Goal: Entertainment & Leisure: Consume media (video, audio)

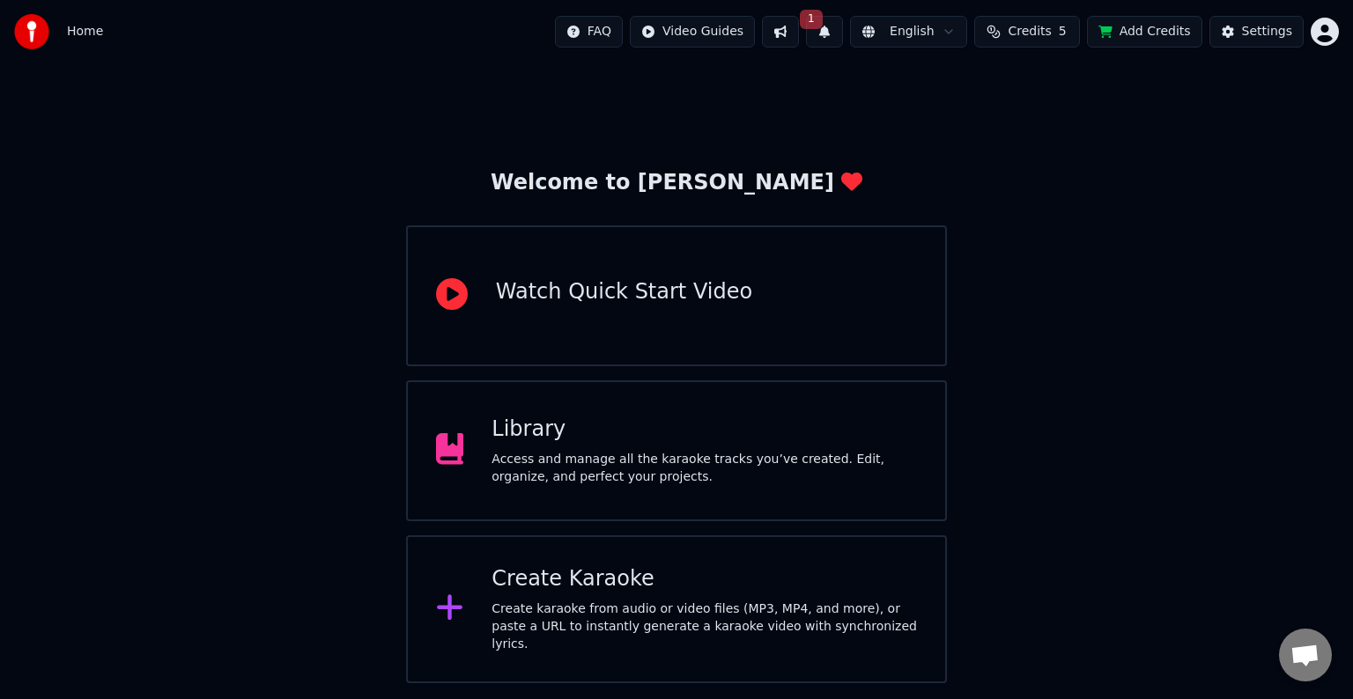
click at [701, 442] on div "Library" at bounding box center [703, 430] width 425 height 28
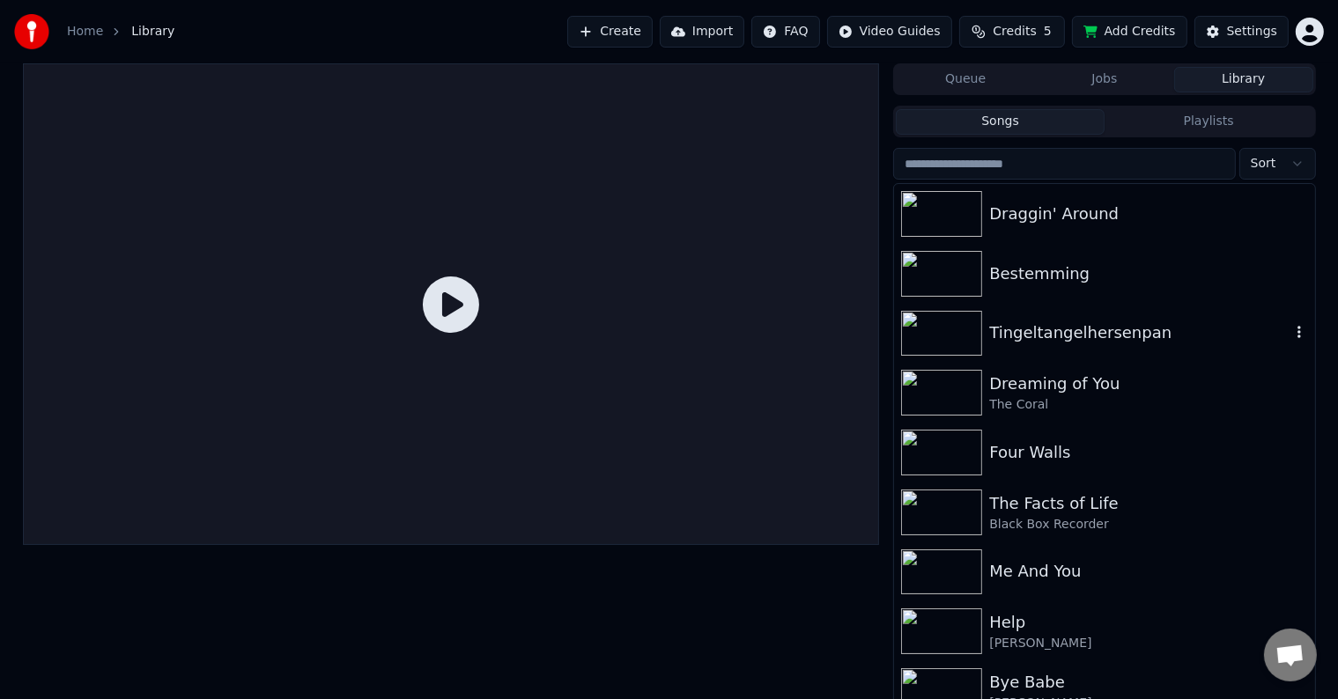
drag, startPoint x: 1078, startPoint y: 350, endPoint x: 1030, endPoint y: 345, distance: 48.6
click at [1076, 350] on div "Tingeltangelhersenpan" at bounding box center [1104, 334] width 420 height 60
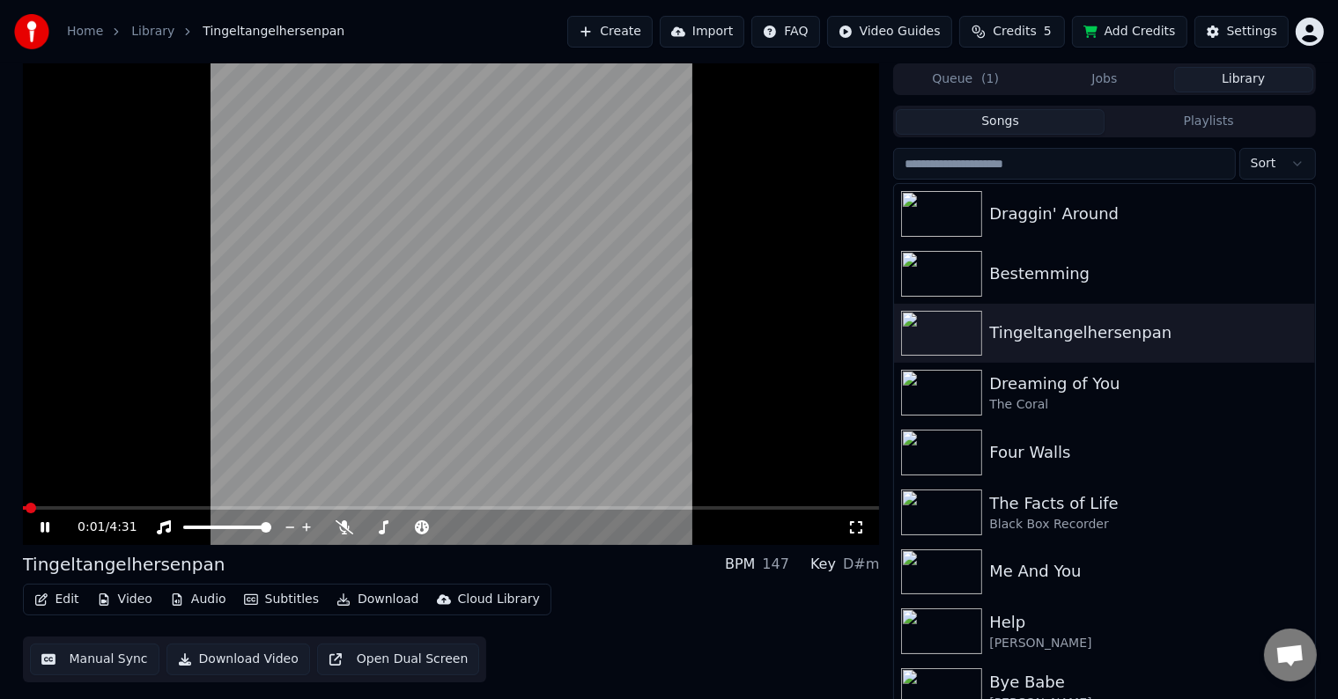
click at [94, 503] on video at bounding box center [451, 304] width 857 height 482
drag, startPoint x: 107, startPoint y: 504, endPoint x: 107, endPoint y: 478, distance: 25.6
click at [107, 502] on video at bounding box center [451, 304] width 857 height 482
click at [134, 505] on video at bounding box center [451, 304] width 857 height 482
click at [137, 507] on span at bounding box center [451, 508] width 857 height 4
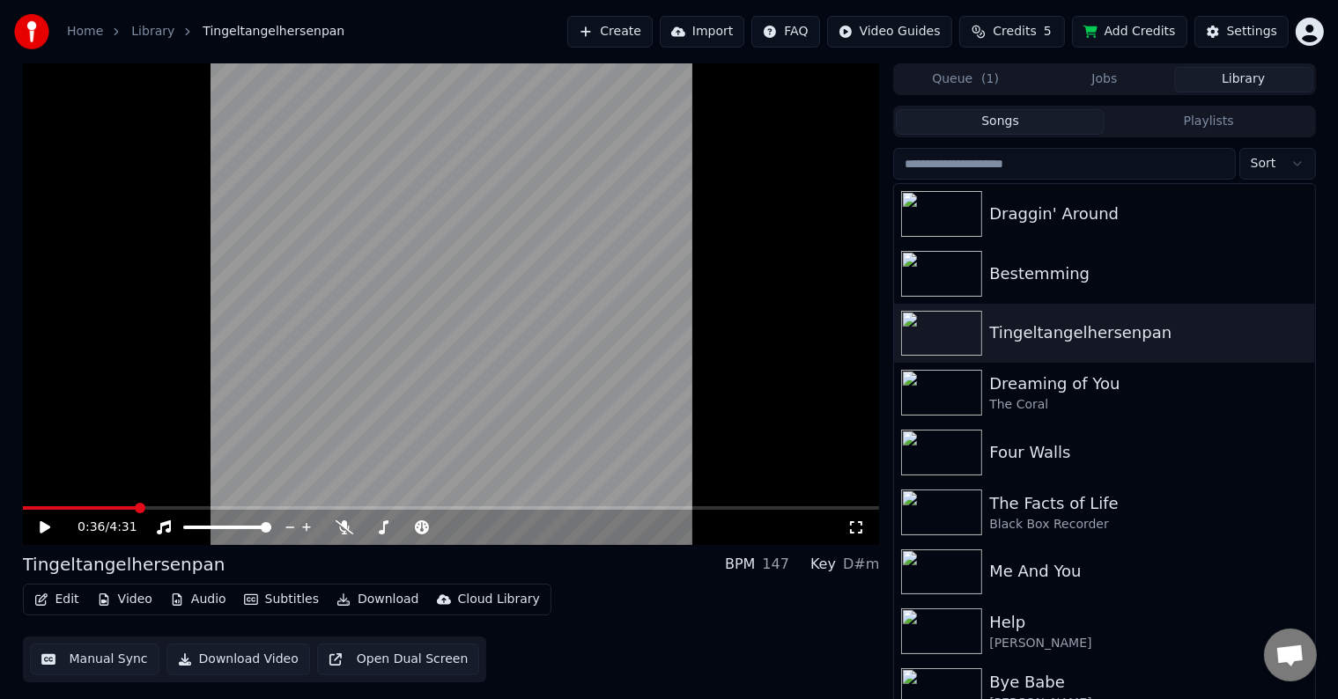
click at [202, 422] on video at bounding box center [451, 304] width 857 height 482
click at [542, 410] on video at bounding box center [451, 304] width 857 height 482
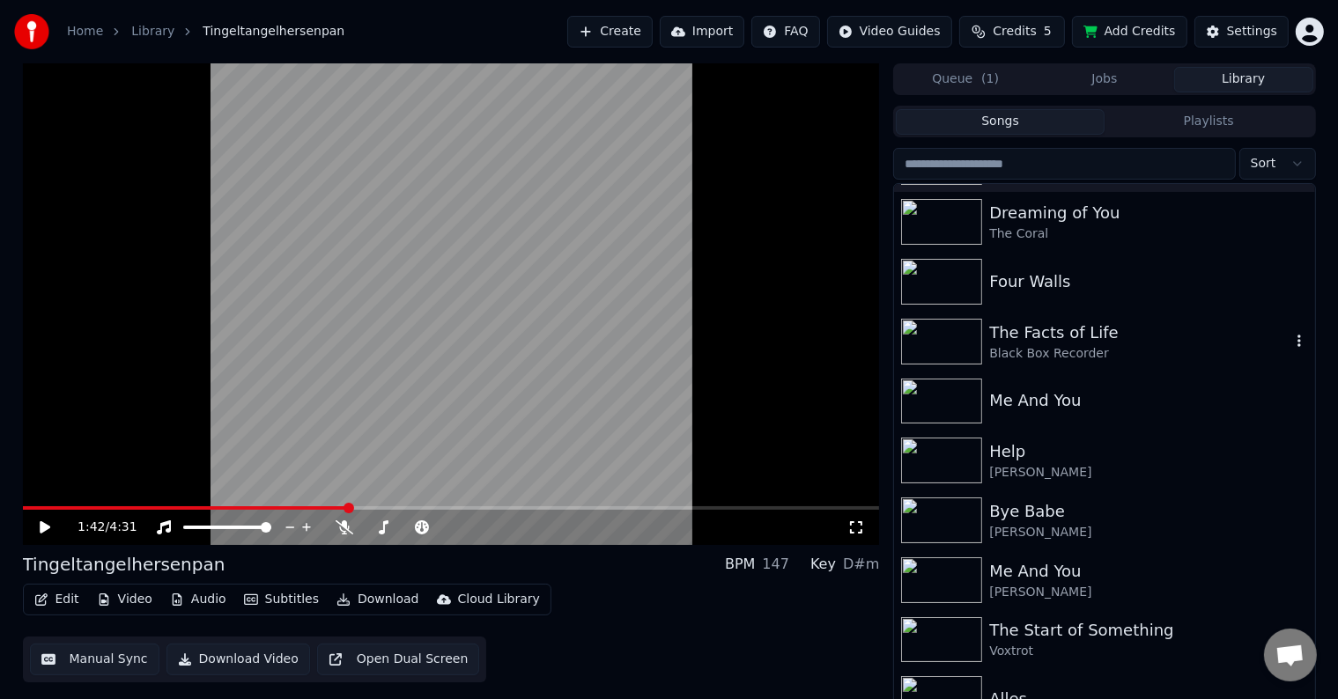
scroll to position [264, 0]
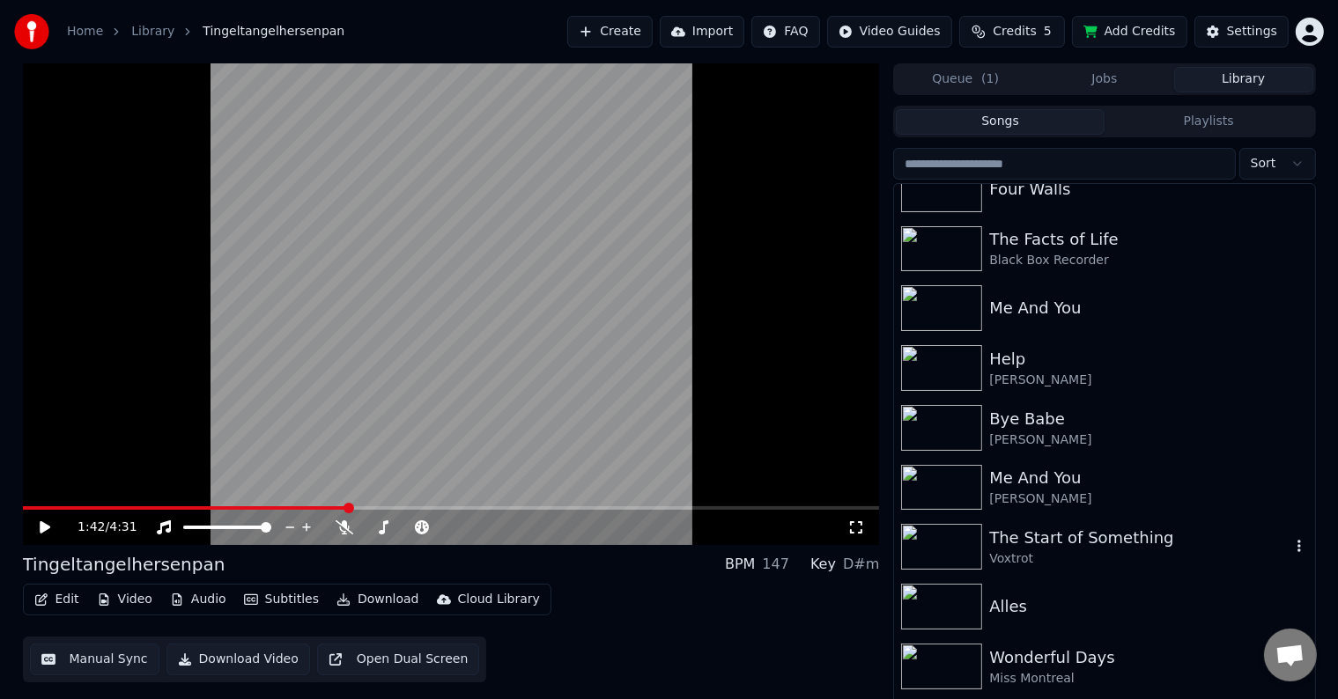
click at [1044, 546] on div "The Start of Something" at bounding box center [1139, 538] width 300 height 25
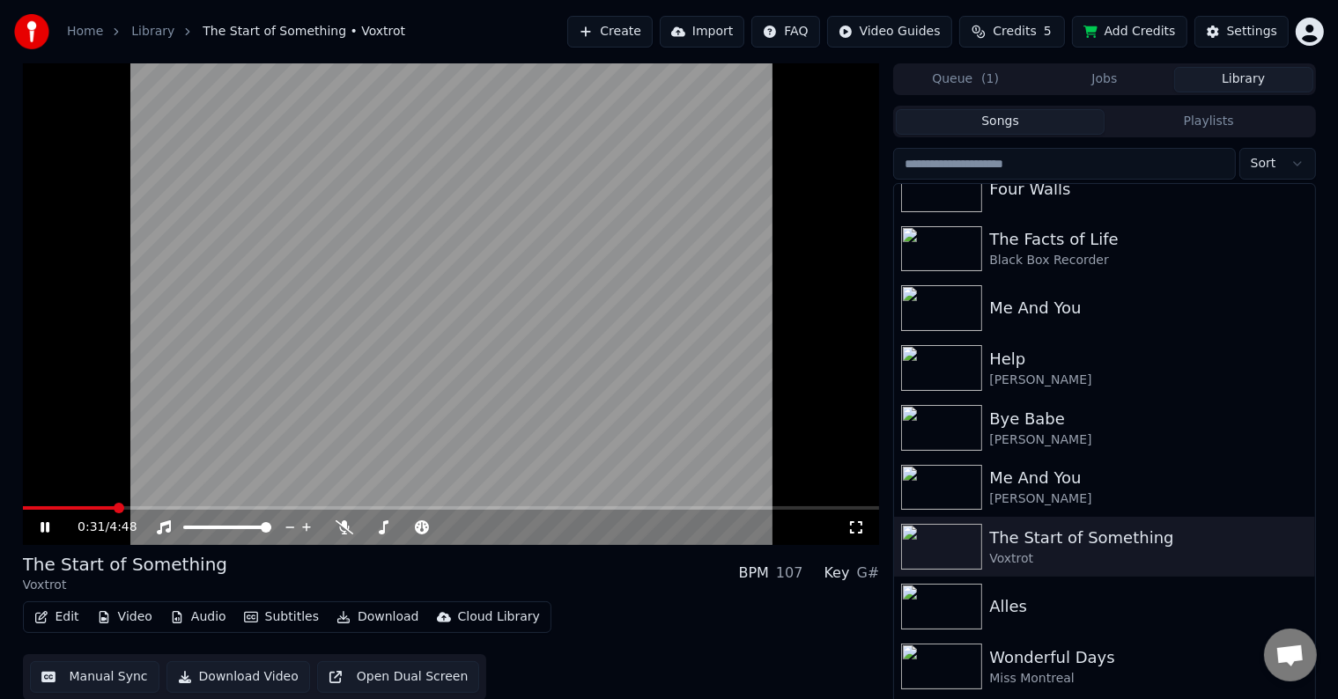
click at [114, 507] on span at bounding box center [451, 508] width 857 height 4
click at [85, 506] on span at bounding box center [54, 508] width 63 height 4
click at [54, 506] on span at bounding box center [56, 508] width 66 height 4
click at [528, 525] on icon at bounding box center [526, 528] width 17 height 18
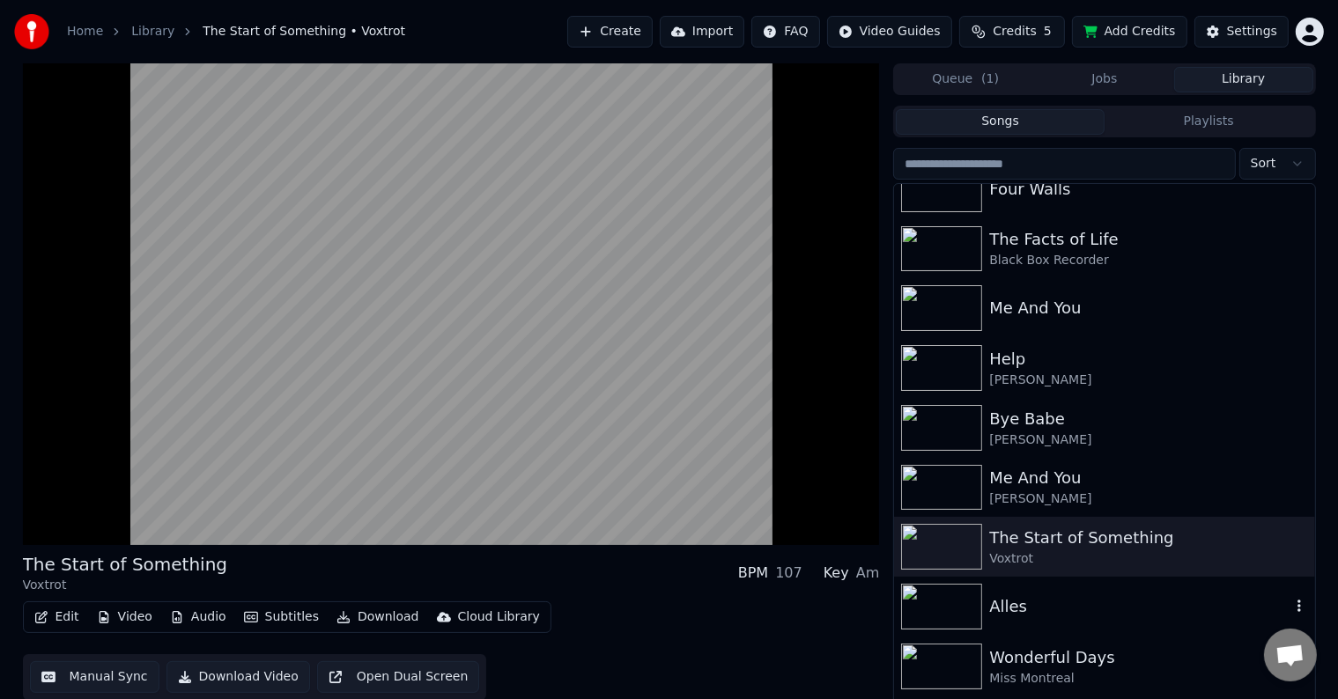
click at [957, 611] on img at bounding box center [941, 607] width 81 height 46
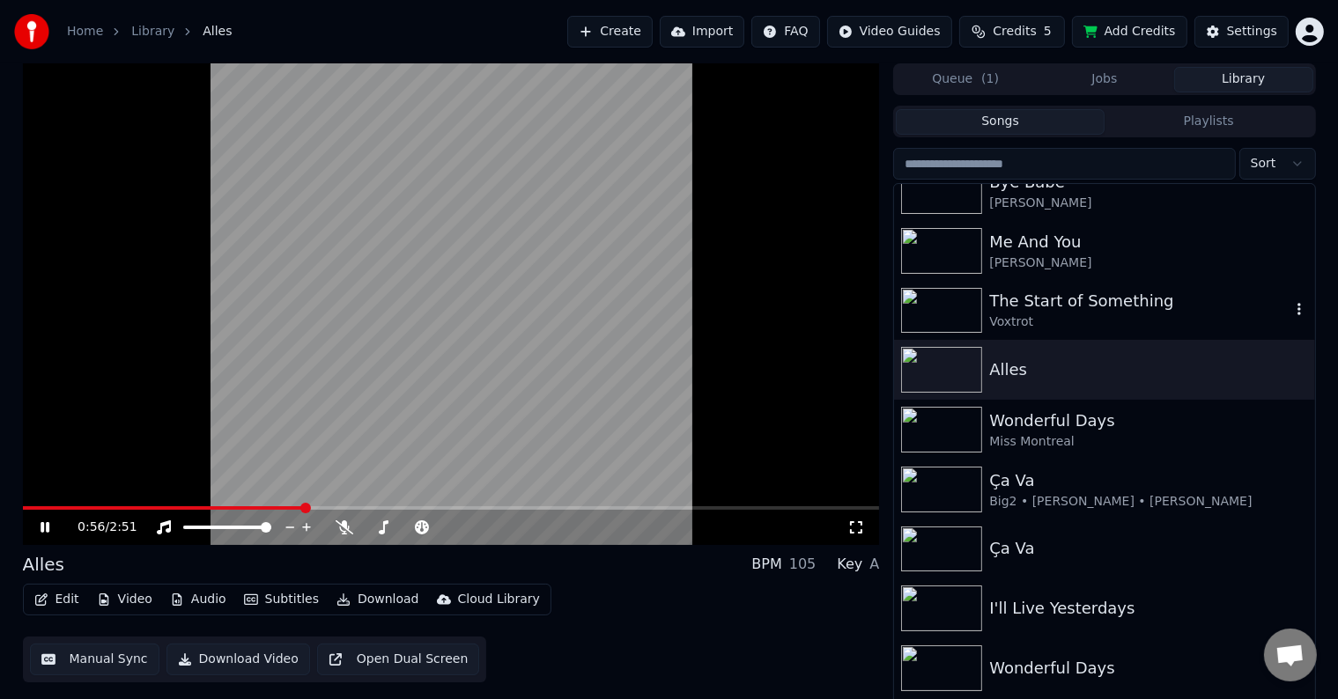
scroll to position [616, 0]
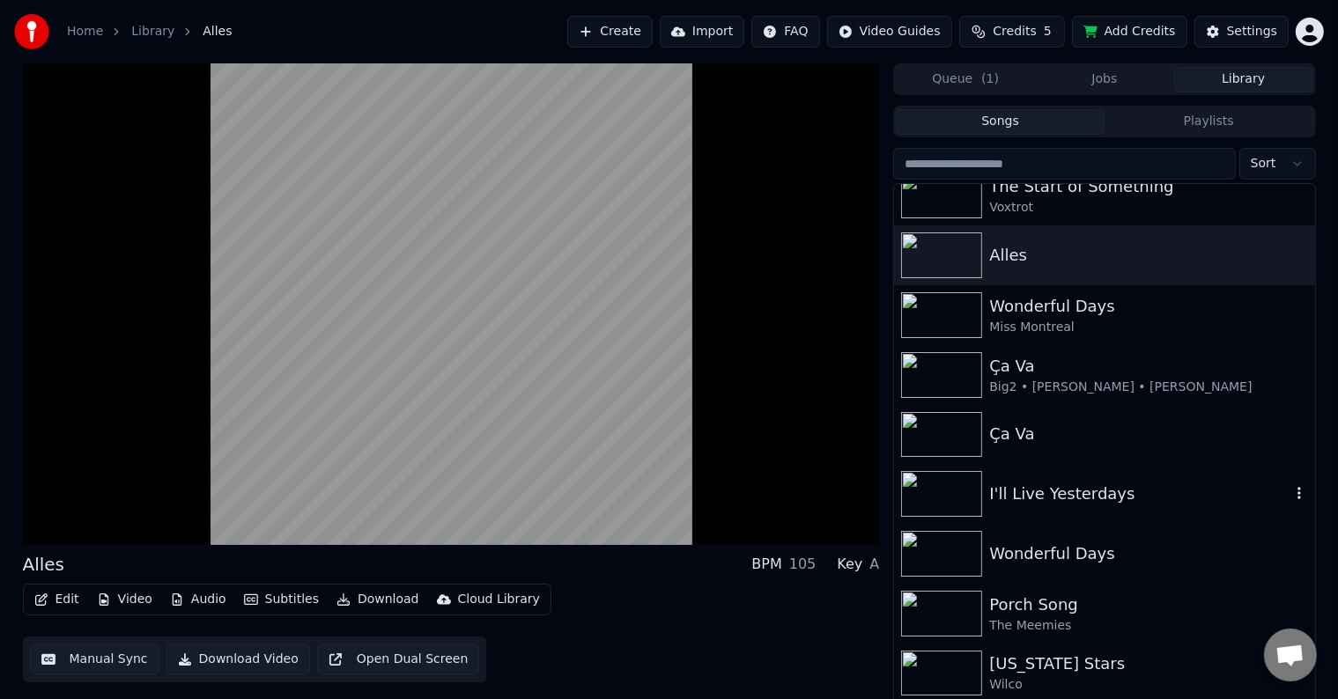
click at [1066, 476] on div "I'll Live Yesterdays" at bounding box center [1104, 494] width 420 height 60
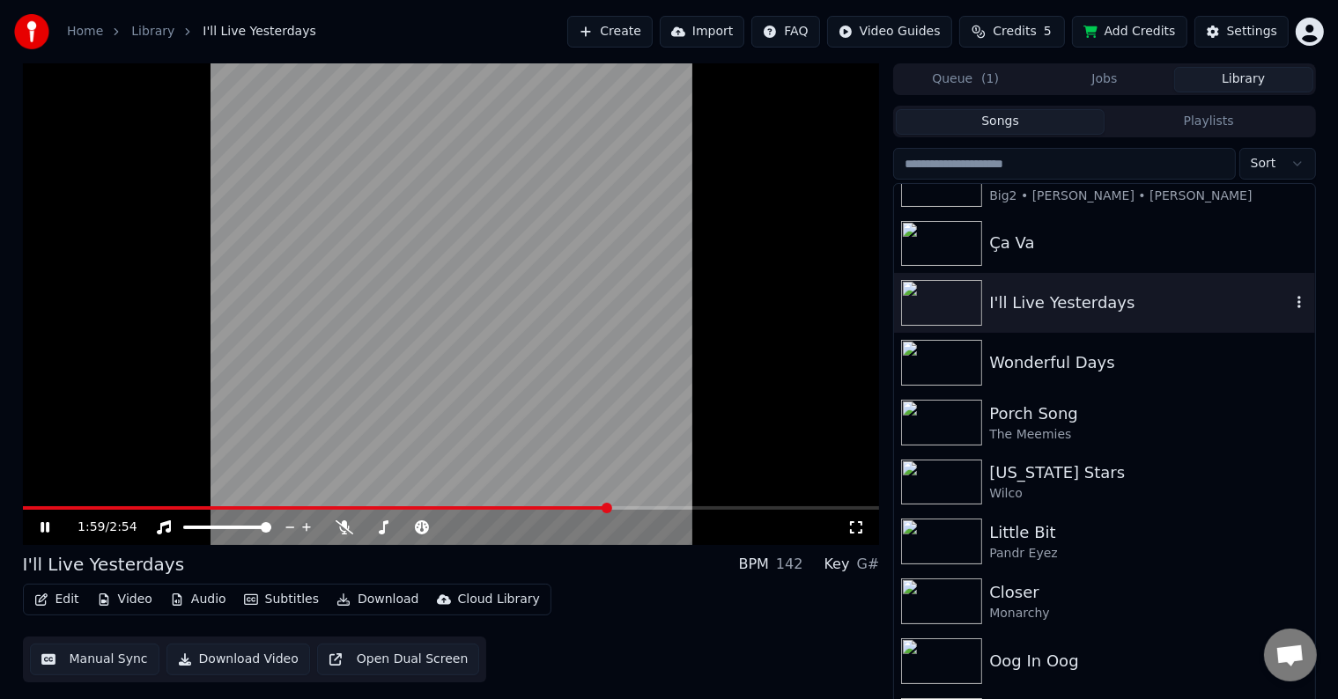
scroll to position [881, 0]
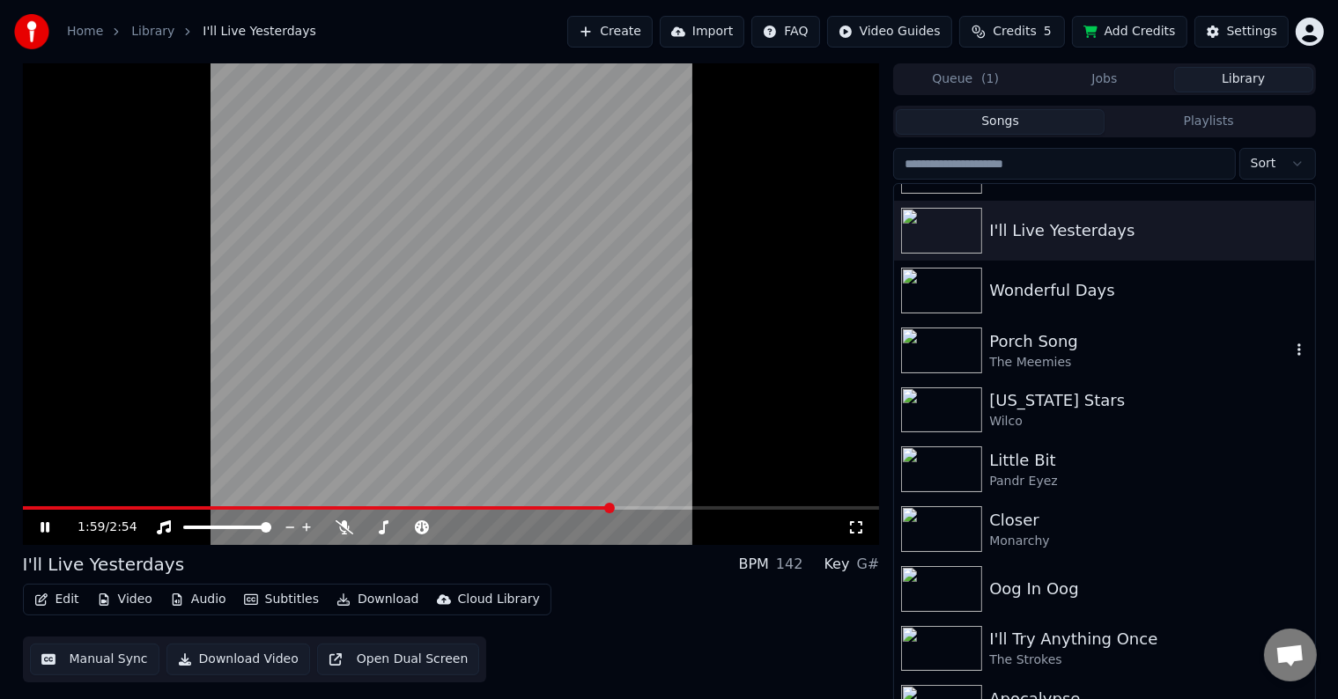
click at [1058, 351] on div "Porch Song" at bounding box center [1139, 341] width 300 height 25
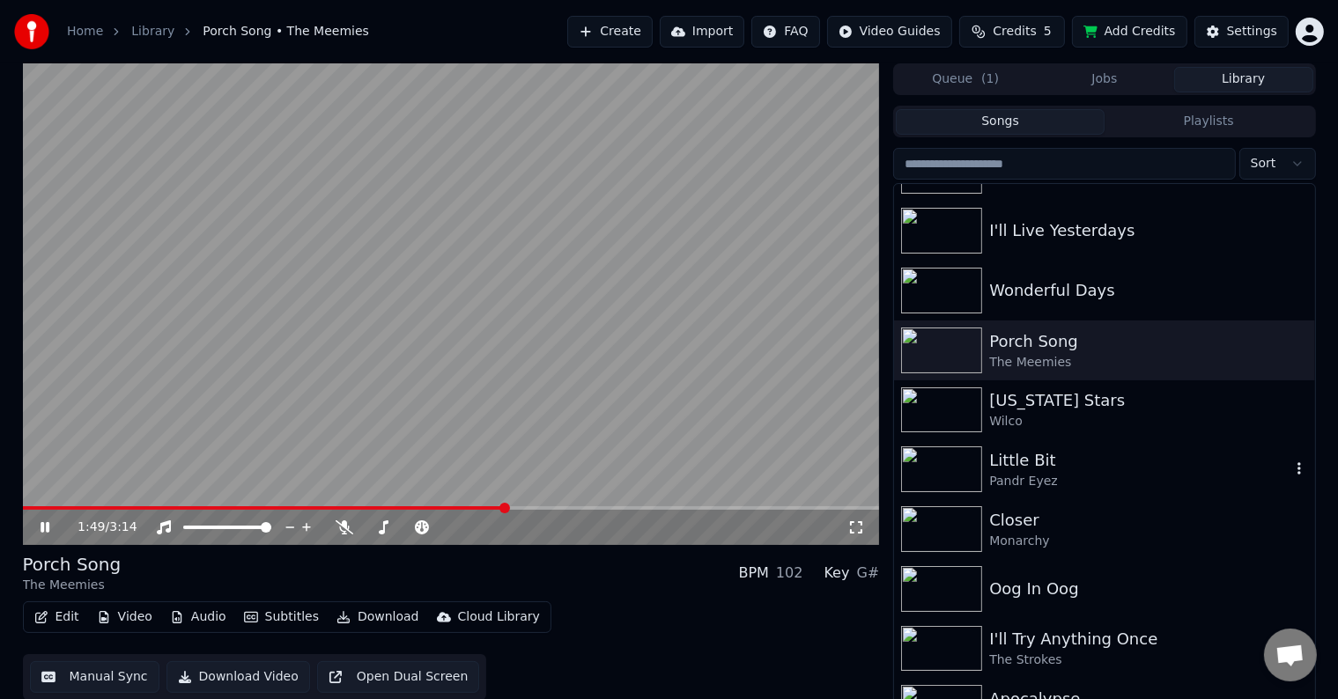
drag, startPoint x: 1105, startPoint y: 495, endPoint x: 1352, endPoint y: 672, distance: 303.6
click at [1104, 495] on div "Little Bit Pandr Eyez" at bounding box center [1104, 469] width 420 height 60
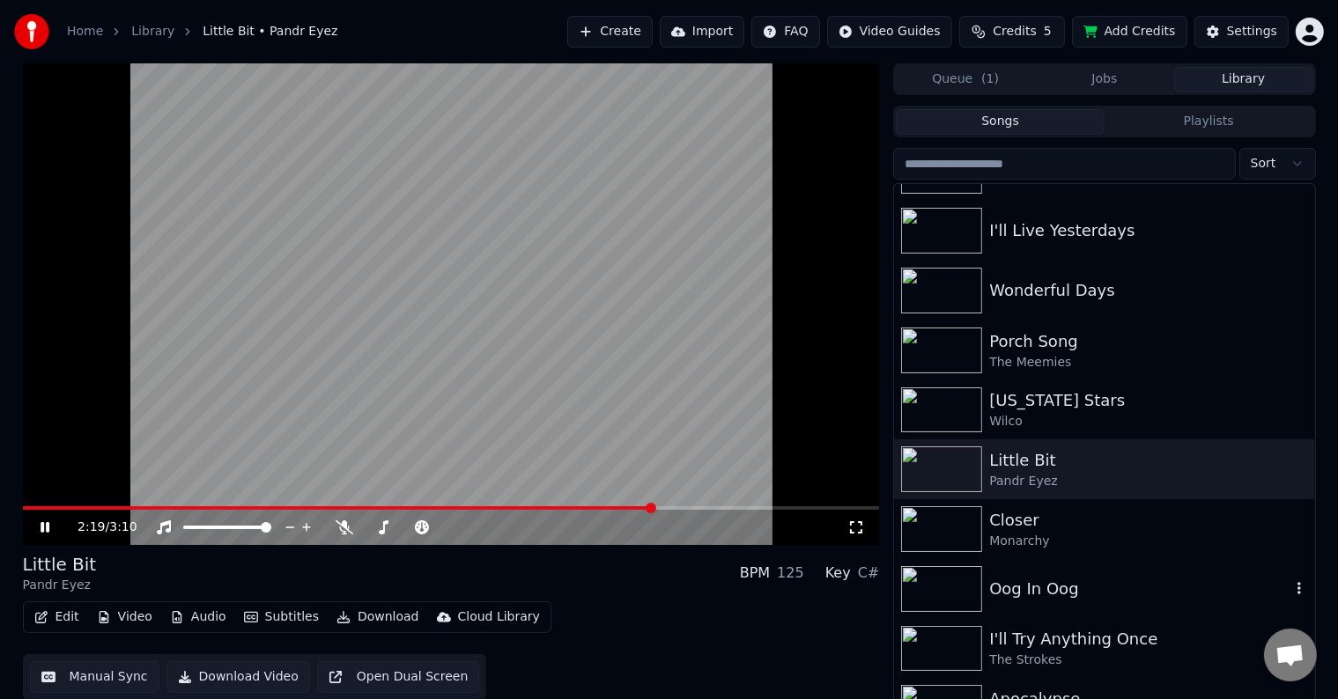
scroll to position [1145, 0]
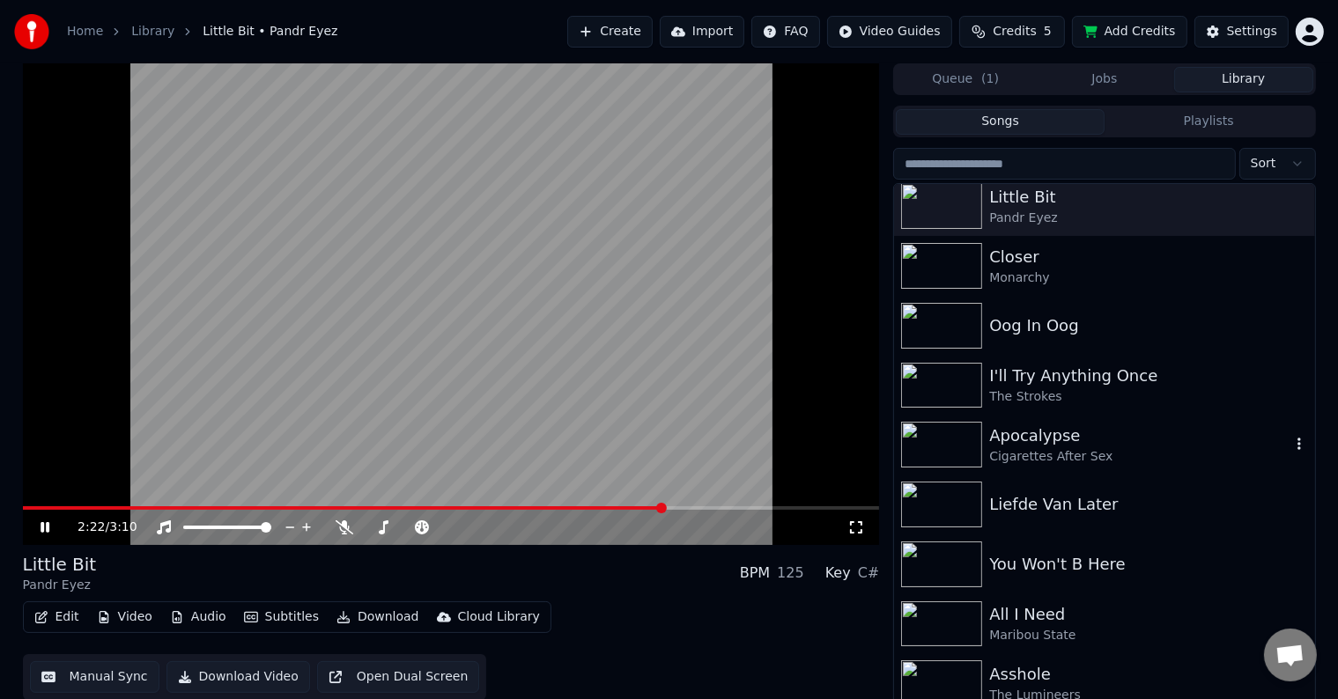
drag, startPoint x: 1094, startPoint y: 427, endPoint x: 1272, endPoint y: 469, distance: 182.7
click at [1094, 427] on div "Apocalypse" at bounding box center [1139, 436] width 300 height 25
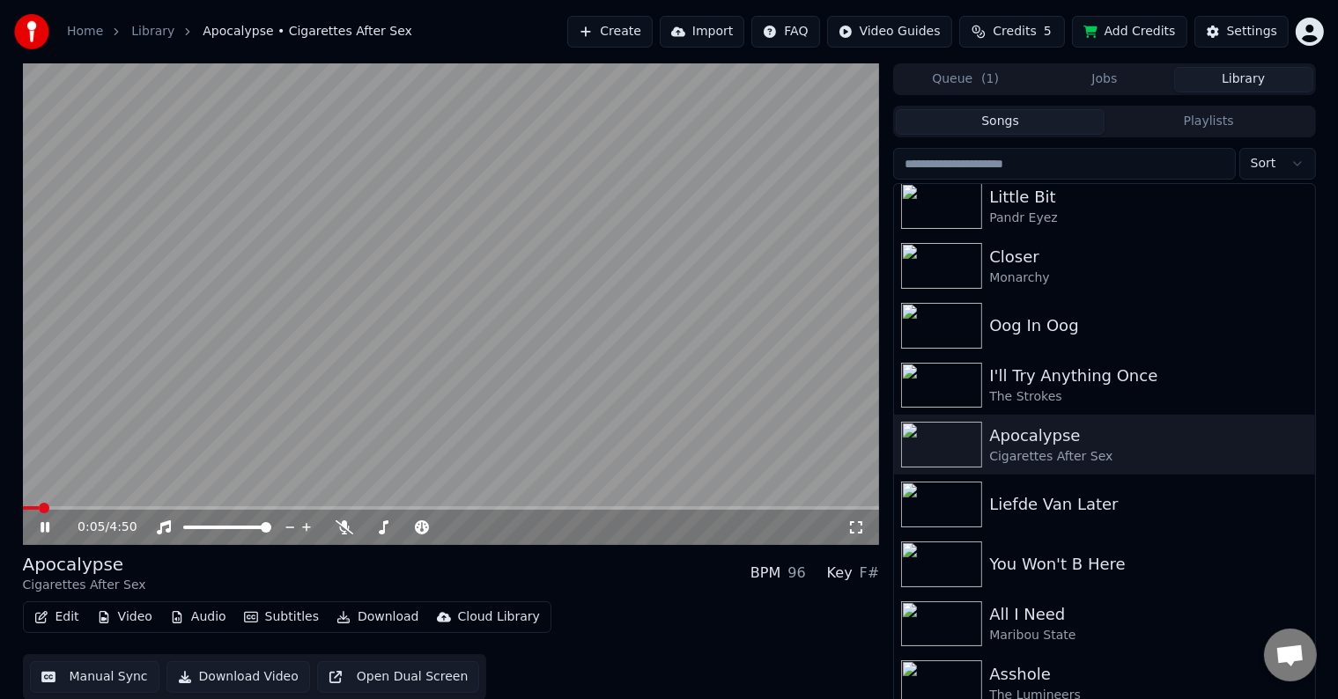
click at [115, 508] on span at bounding box center [451, 508] width 857 height 4
drag, startPoint x: 971, startPoint y: 557, endPoint x: 215, endPoint y: 415, distance: 769.9
click at [971, 557] on img at bounding box center [941, 565] width 81 height 46
